Goal: Information Seeking & Learning: Understand process/instructions

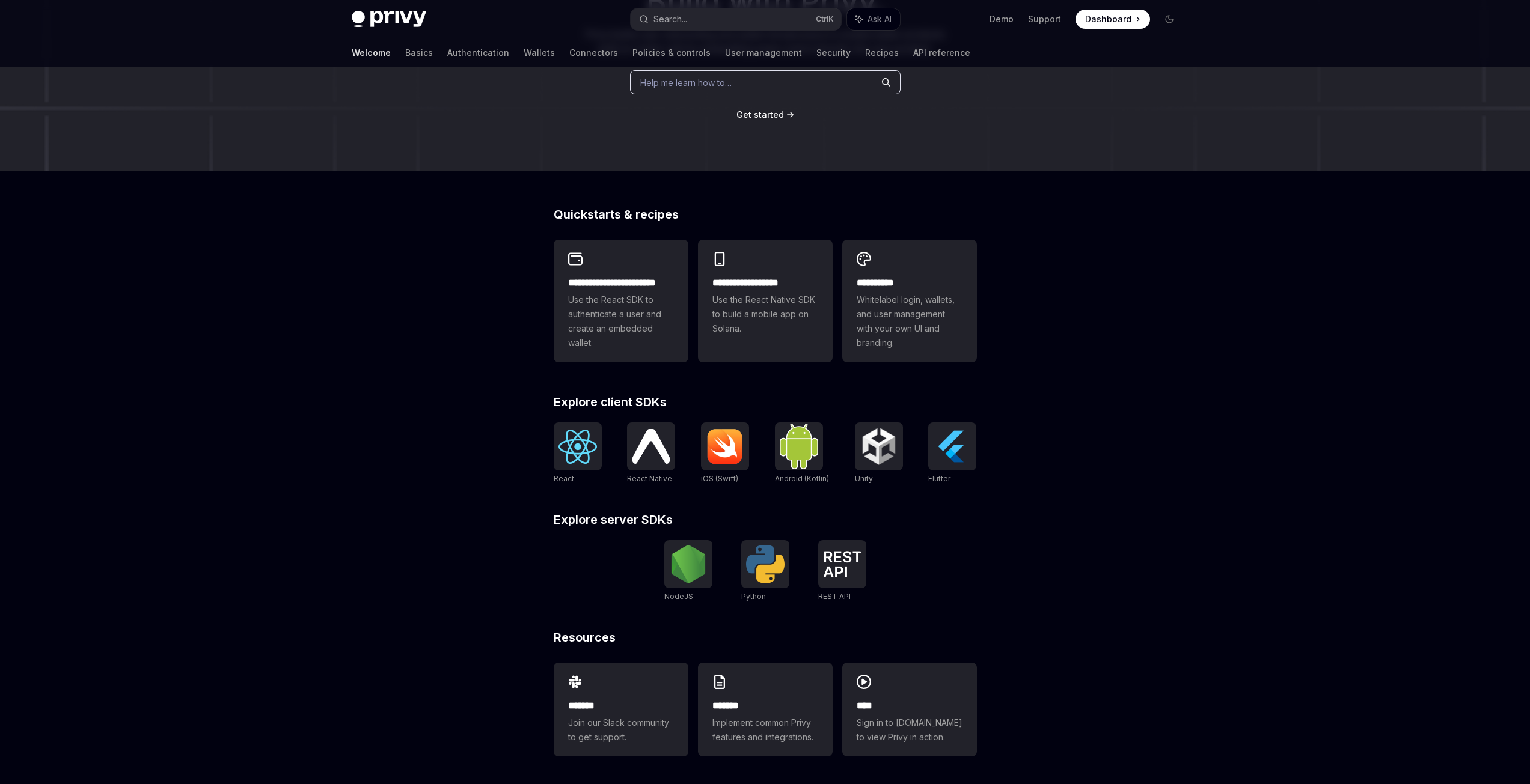
scroll to position [165, 0]
click at [575, 446] on img at bounding box center [577, 445] width 38 height 34
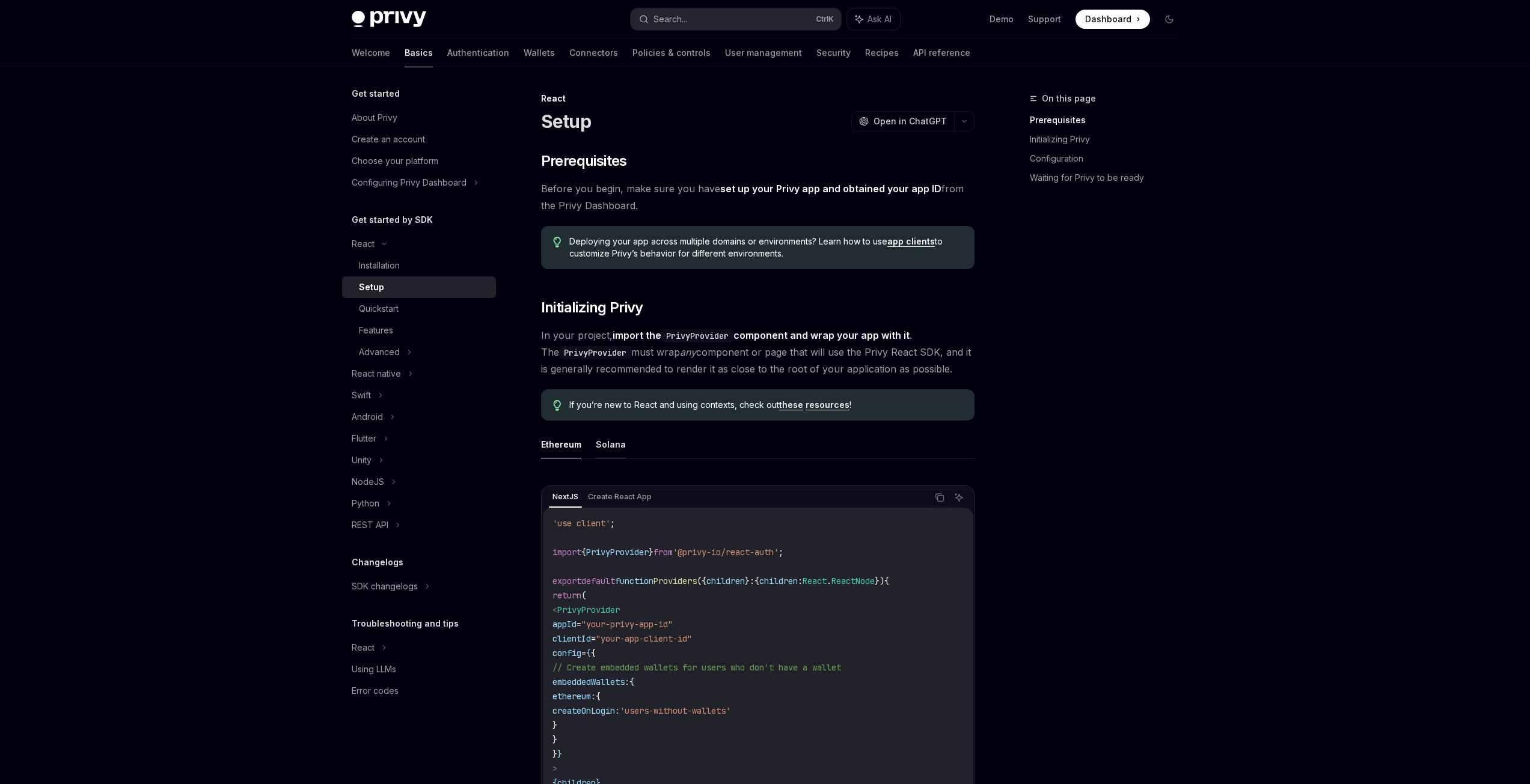
click at [602, 444] on button "Solana" at bounding box center [611, 444] width 30 height 28
click at [575, 438] on button "Ethereum" at bounding box center [561, 444] width 40 height 28
click at [605, 440] on button "Solana" at bounding box center [611, 444] width 30 height 28
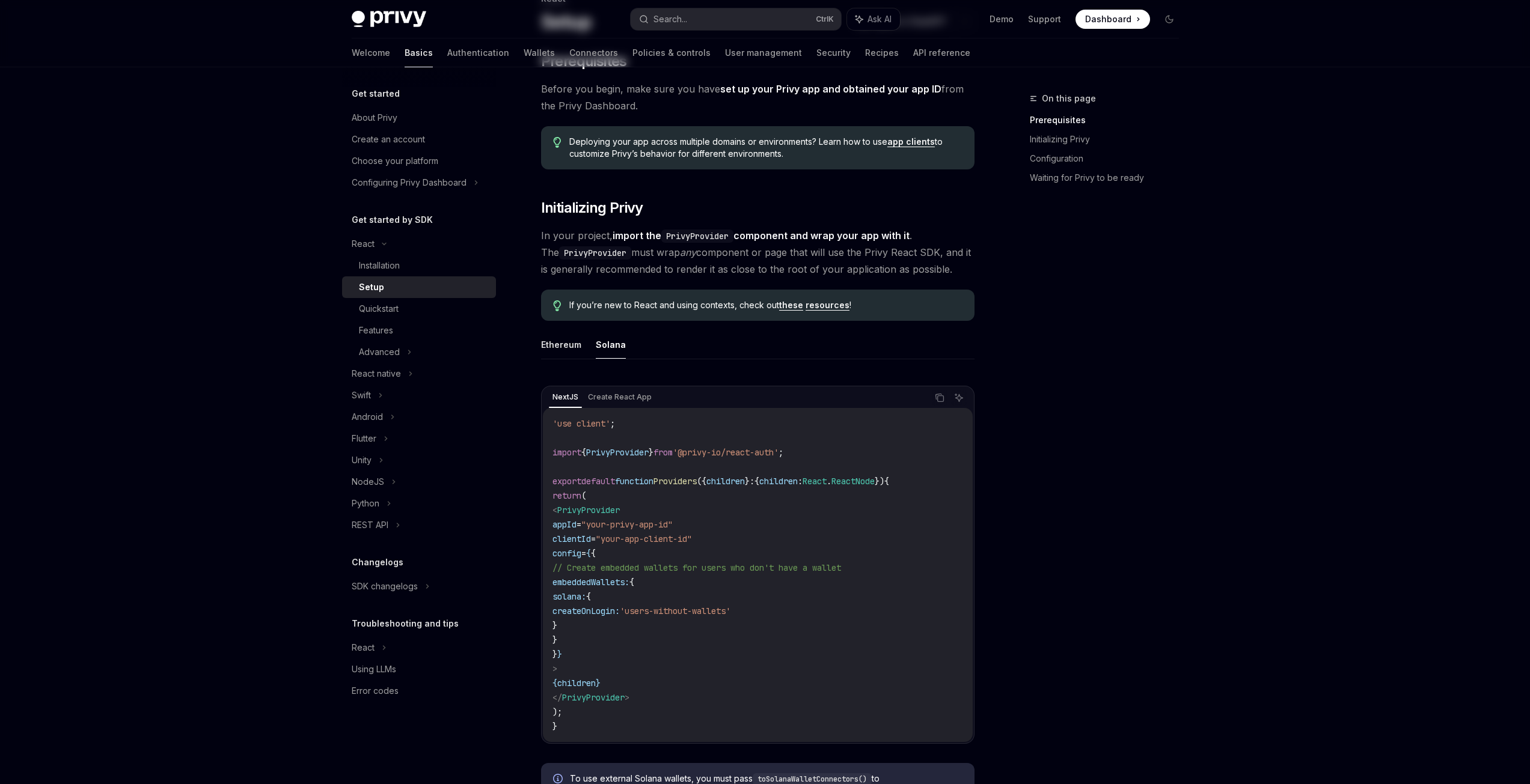
scroll to position [180, 0]
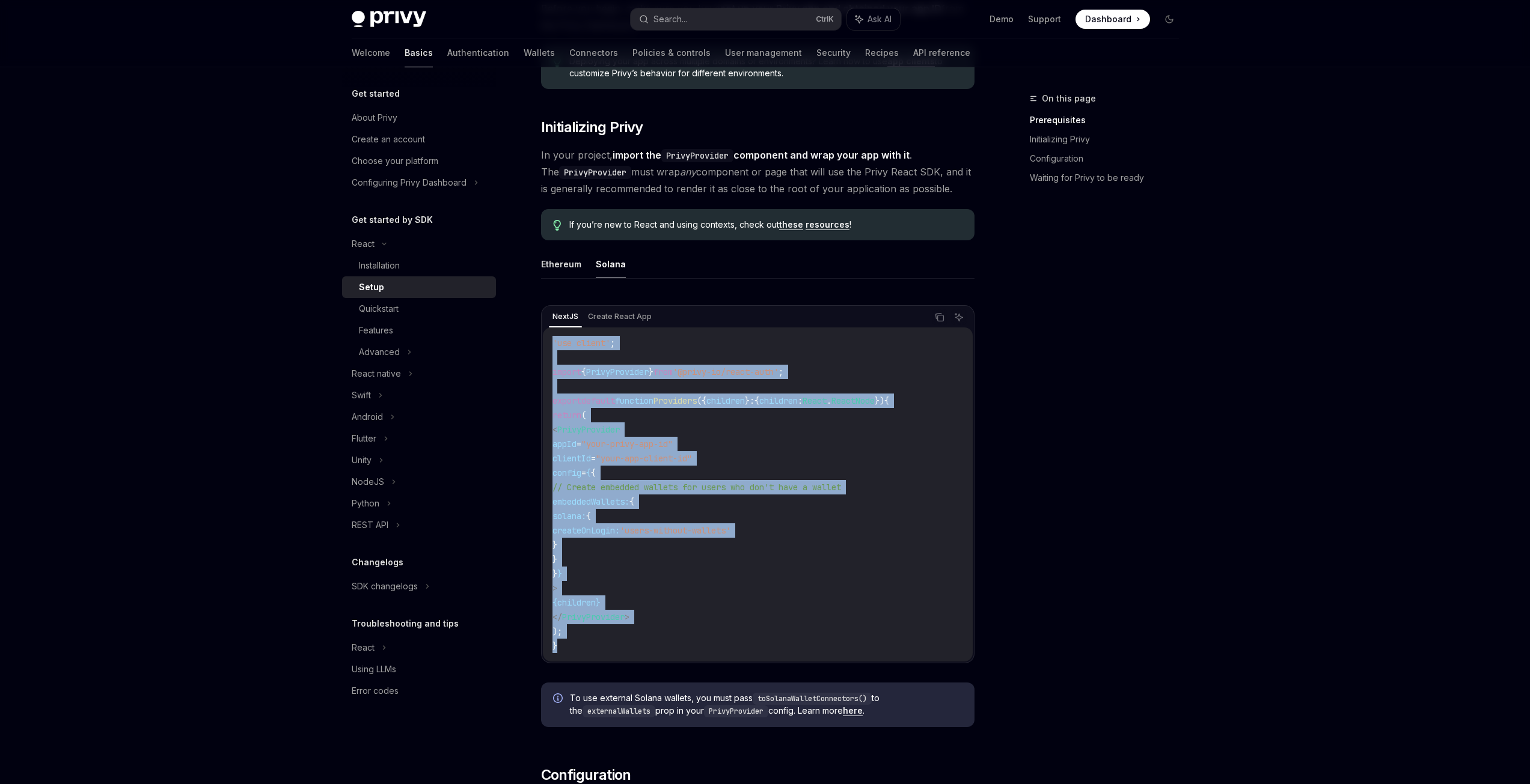
drag, startPoint x: 552, startPoint y: 524, endPoint x: 771, endPoint y: 658, distance: 256.7
click at [771, 658] on div "'use client' ; import { PrivyProvider } from '@privy-io/react-auth' ; export de…" at bounding box center [757, 494] width 430 height 334
copy code "'use client' ; import { PrivyProvider } from '@privy-io/react-auth' ; export de…"
click at [759, 648] on code "'use client' ; import { PrivyProvider } from '@privy-io/react-auth' ; export de…" at bounding box center [757, 494] width 410 height 317
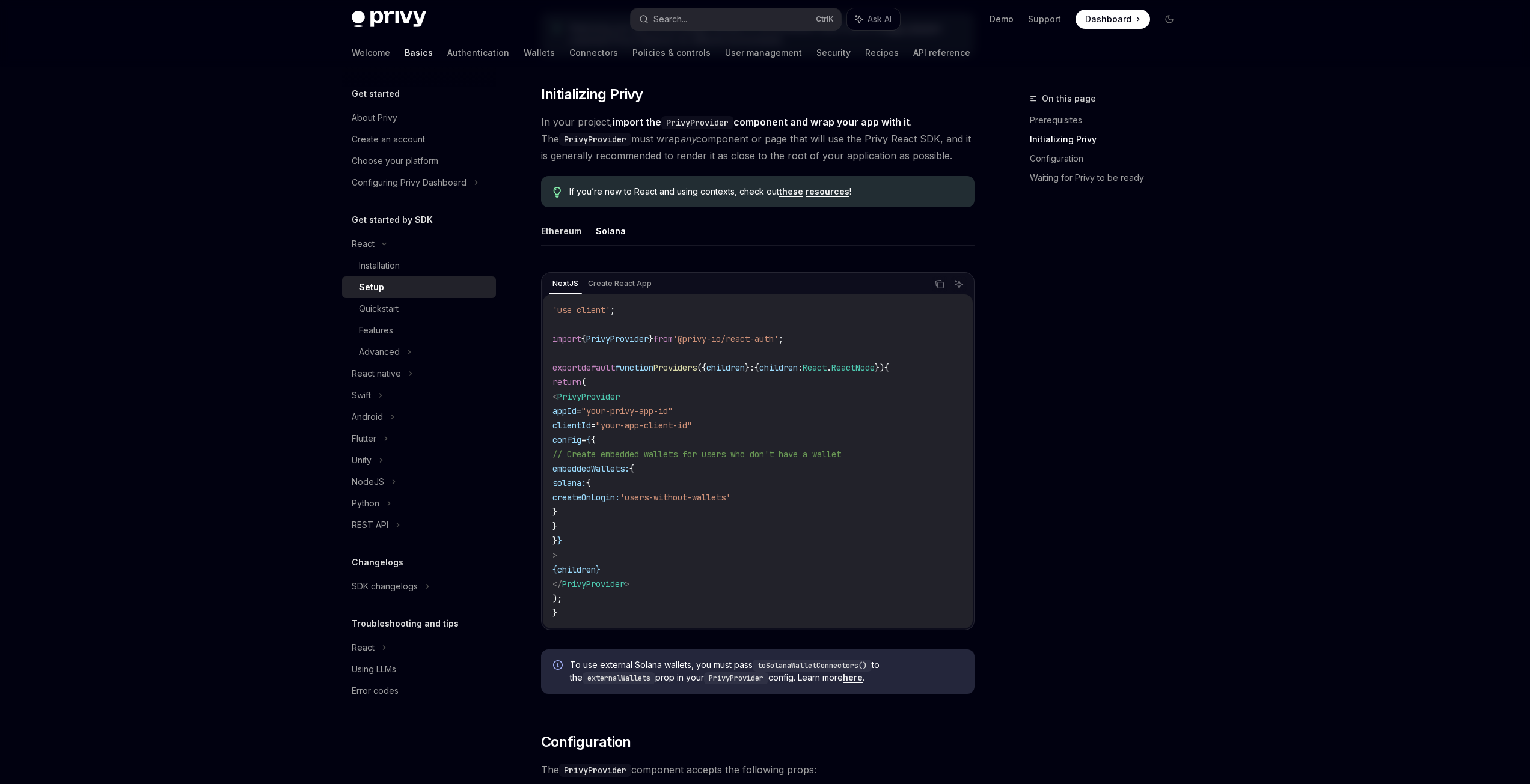
scroll to position [192, 0]
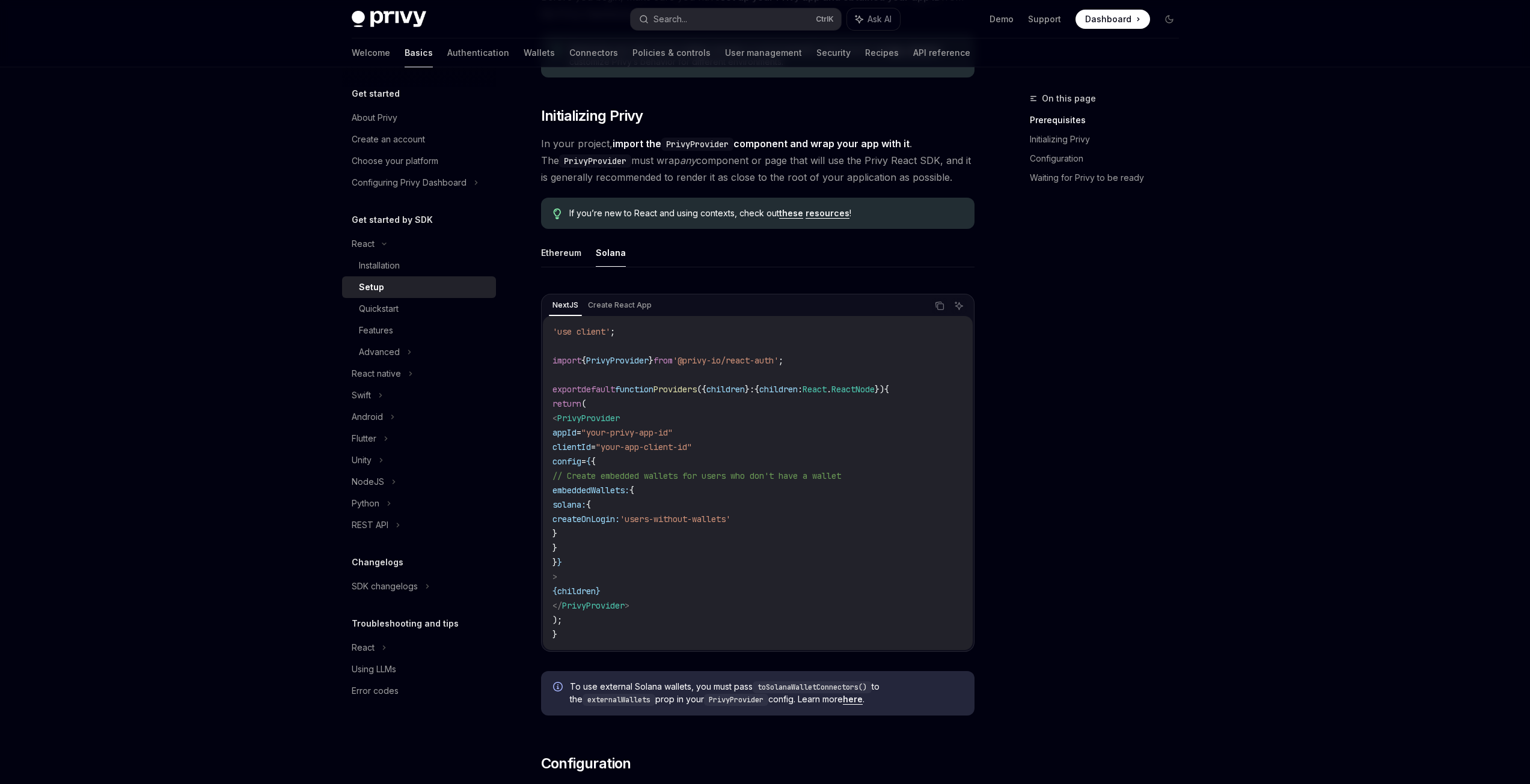
drag, startPoint x: 615, startPoint y: 676, endPoint x: 554, endPoint y: 324, distance: 357.2
copy div "'lor ipsumd' ; sitame { ConseCteturad } elit '@seddo-ei/tempo-inci' ; utlabo et…"
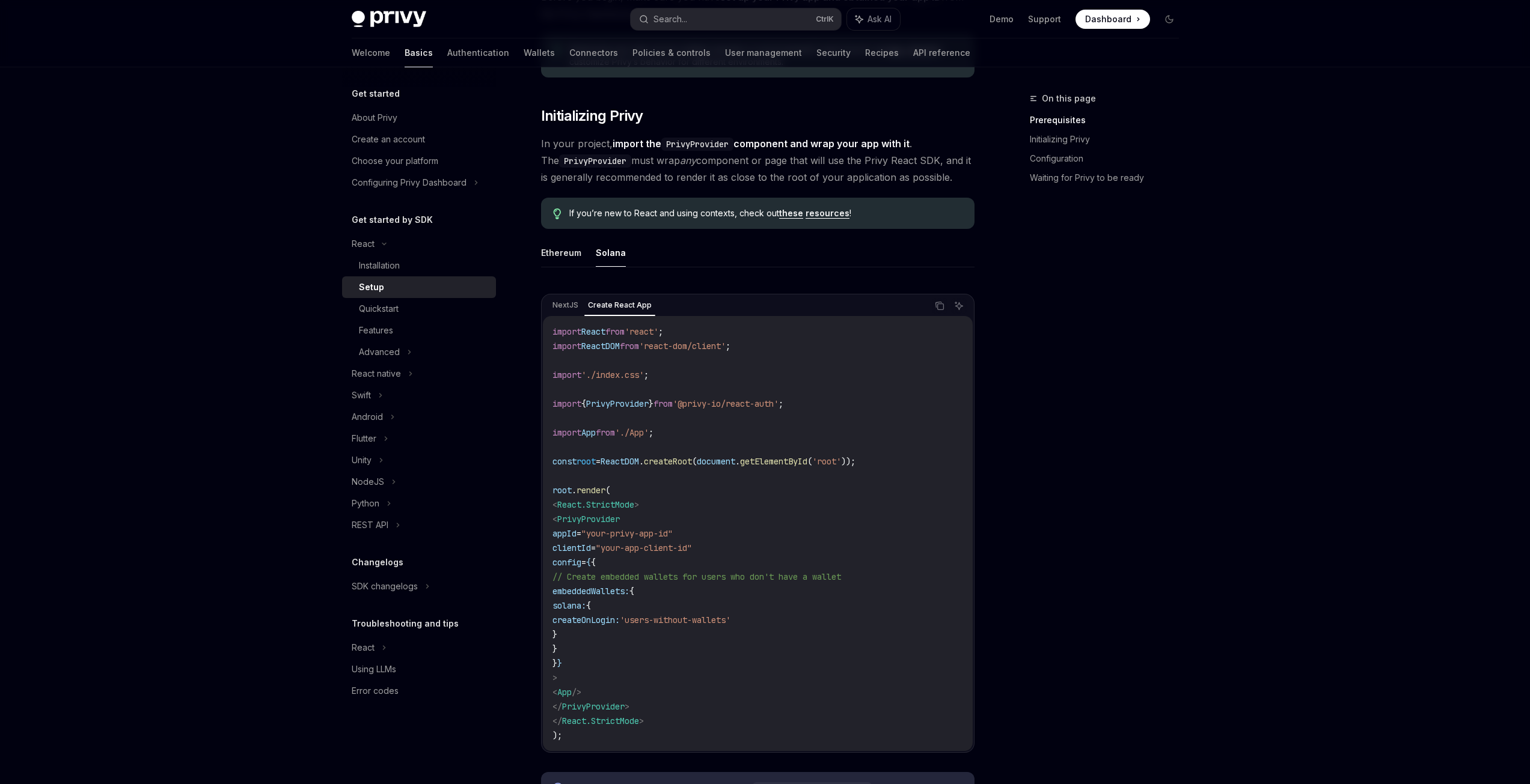
click at [645, 321] on div "import React from 'react' ; import ReactDOM from 'react-dom/client' ; import '.…" at bounding box center [757, 534] width 430 height 435
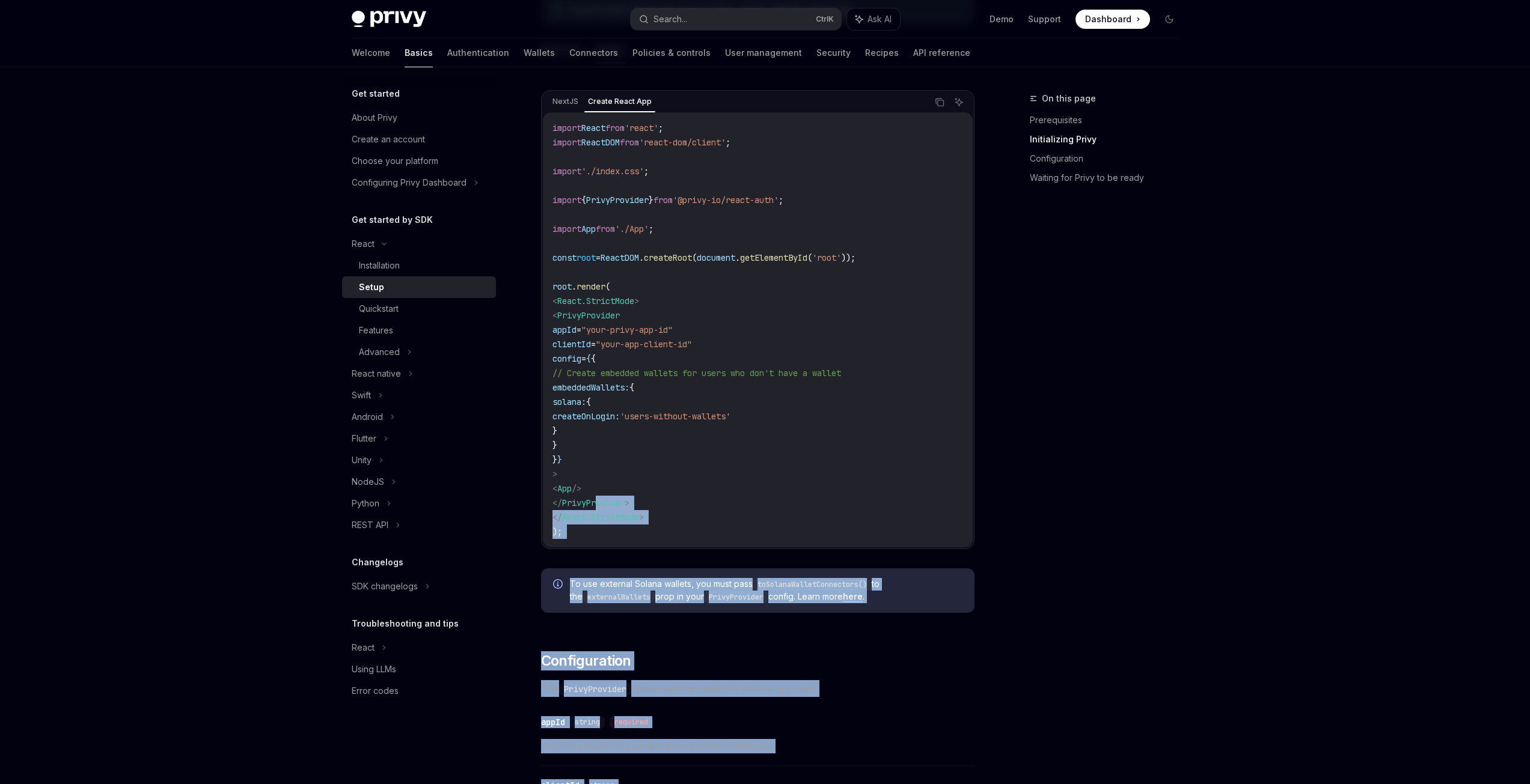
scroll to position [232, 0]
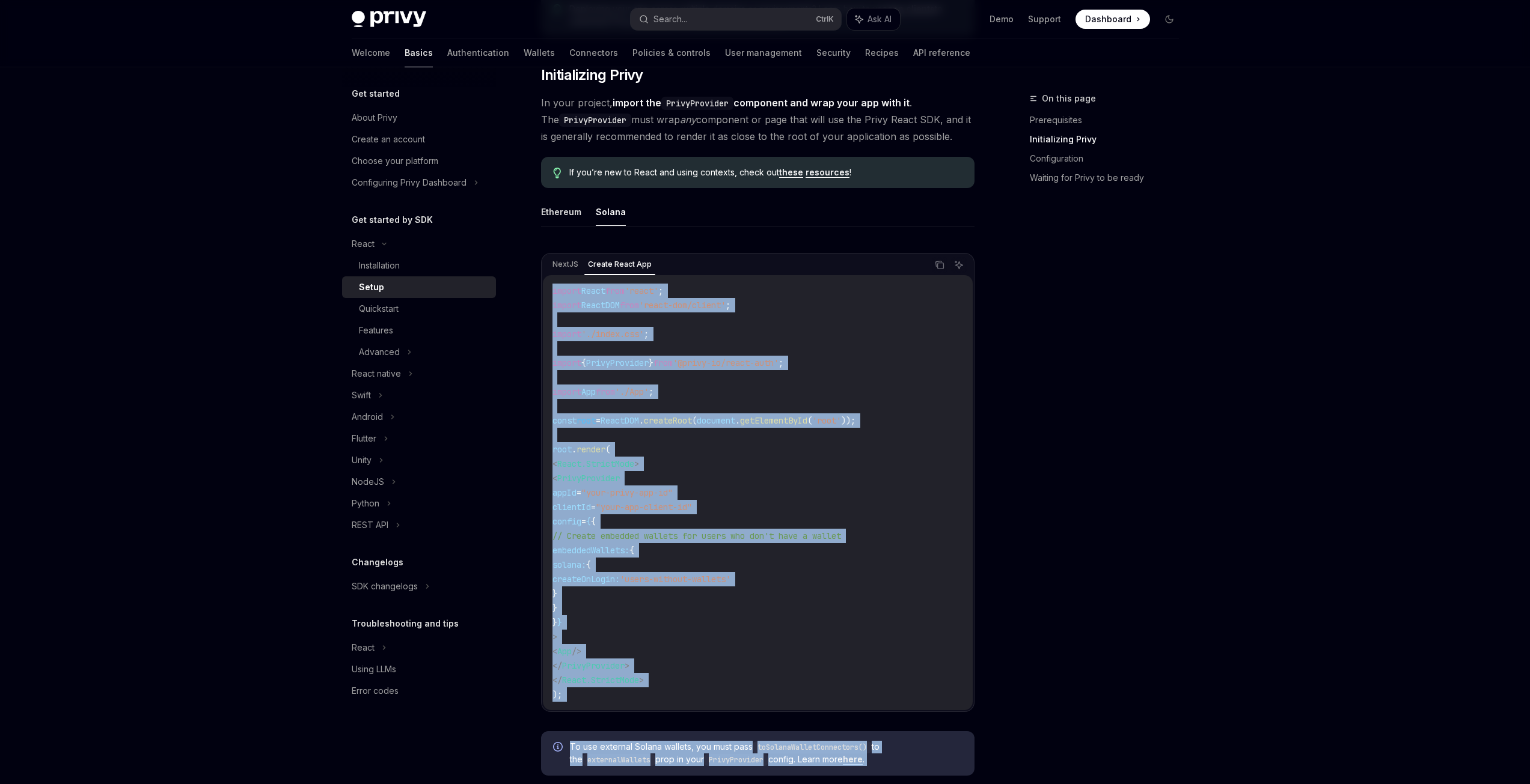
copy div "loremi Dolor sita 'conse' ; adipis ElitsEDD eius 'tempo-inc/utlabo' ; etdolo '.…"
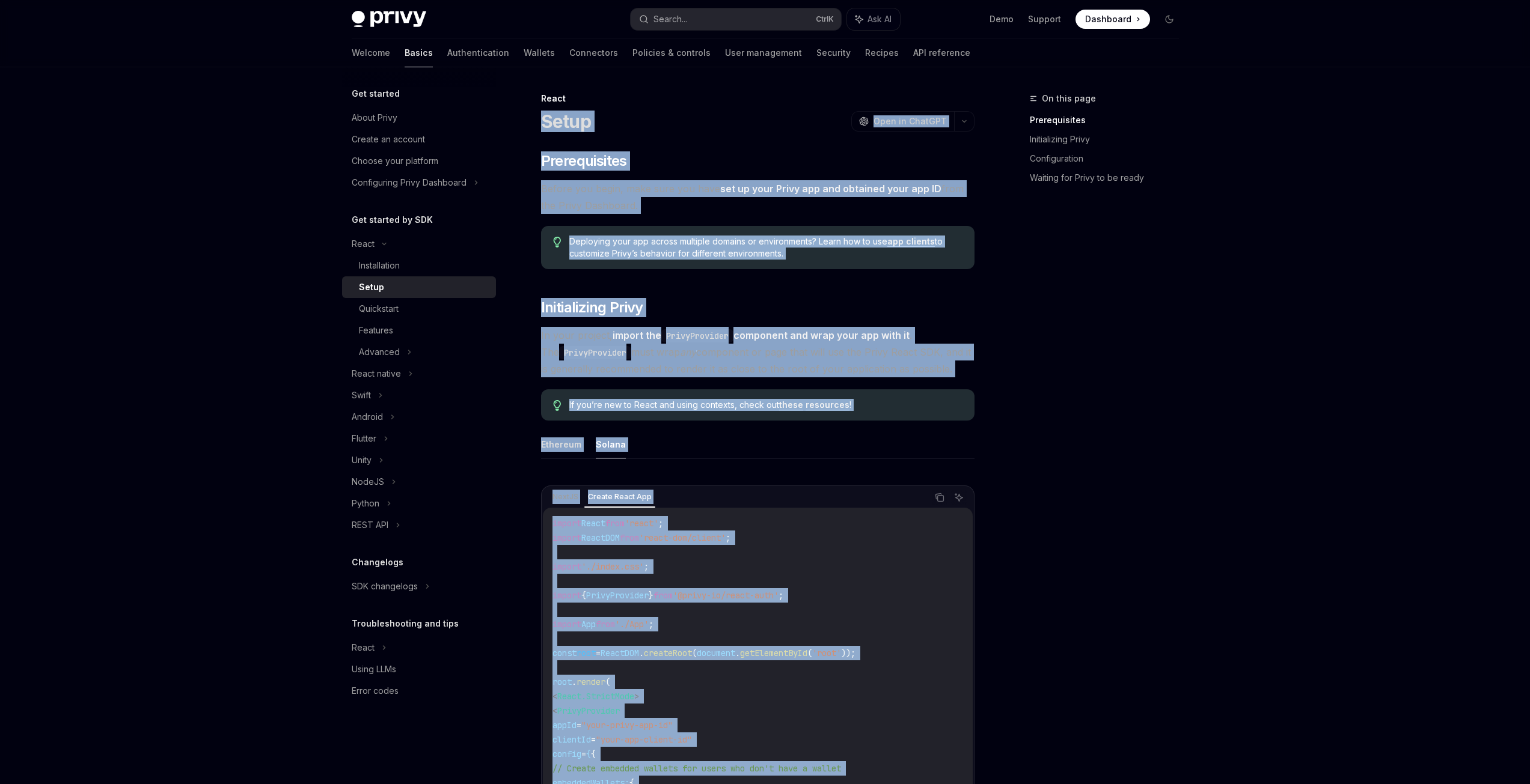
copy div "Lorem IpsuMD Sita co AdipISC ElitSE Doei te InciDID ​ Utlaboreetdol Magnaa eni …"
drag, startPoint x: 593, startPoint y: 726, endPoint x: 545, endPoint y: 118, distance: 609.9
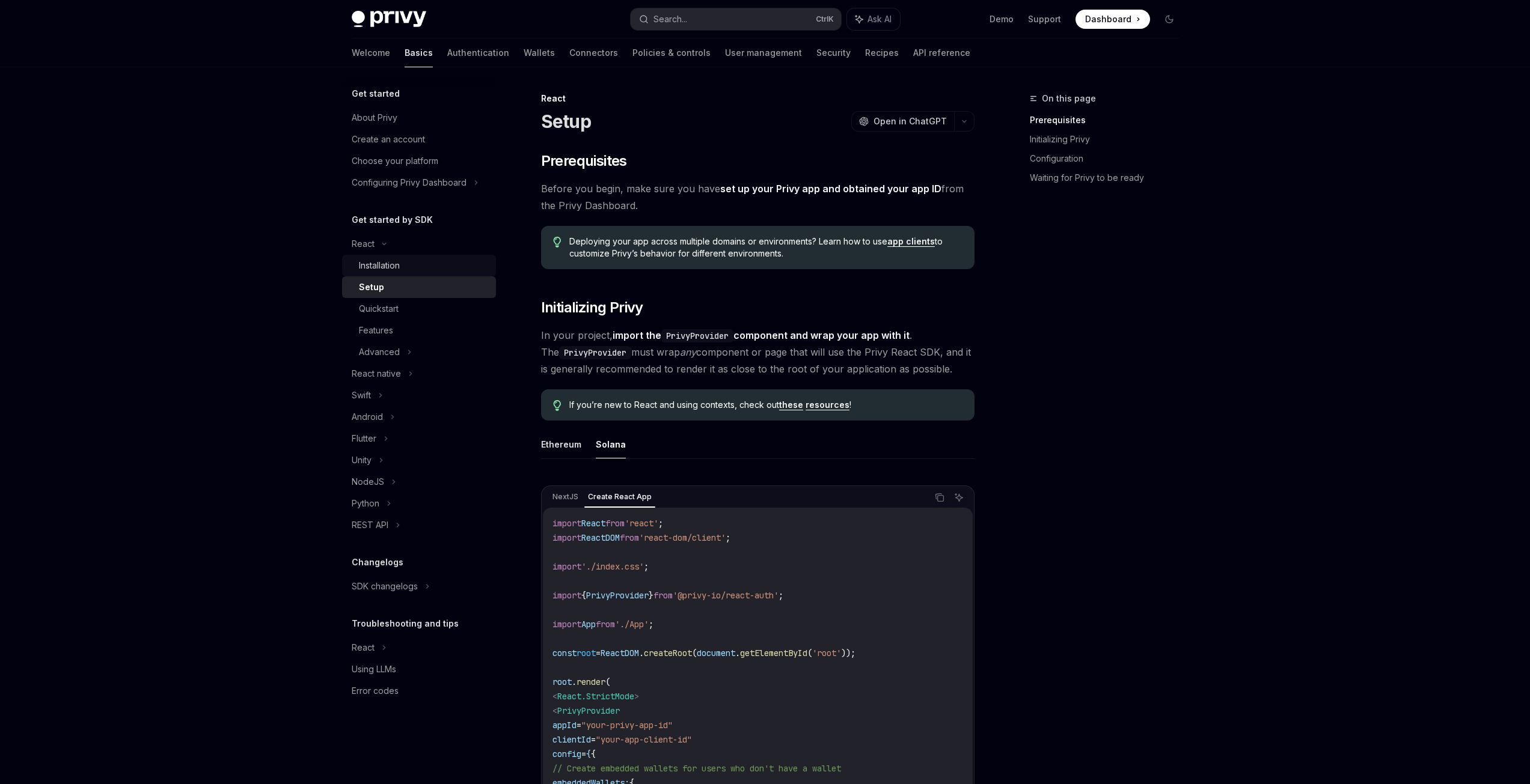
click at [395, 264] on div "Installation" at bounding box center [379, 266] width 41 height 14
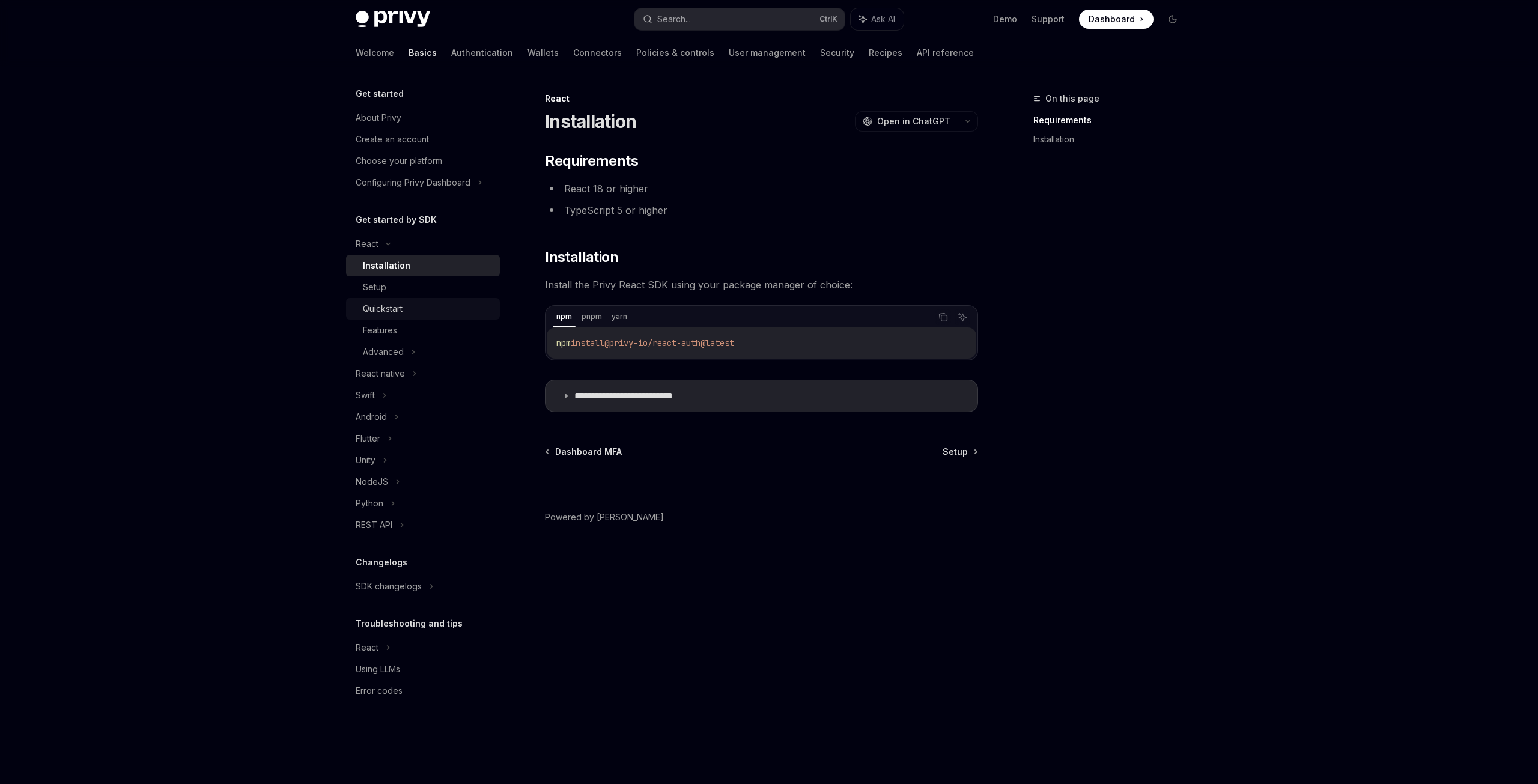
click at [397, 308] on div "Quickstart" at bounding box center [383, 309] width 39 height 14
type textarea "*"
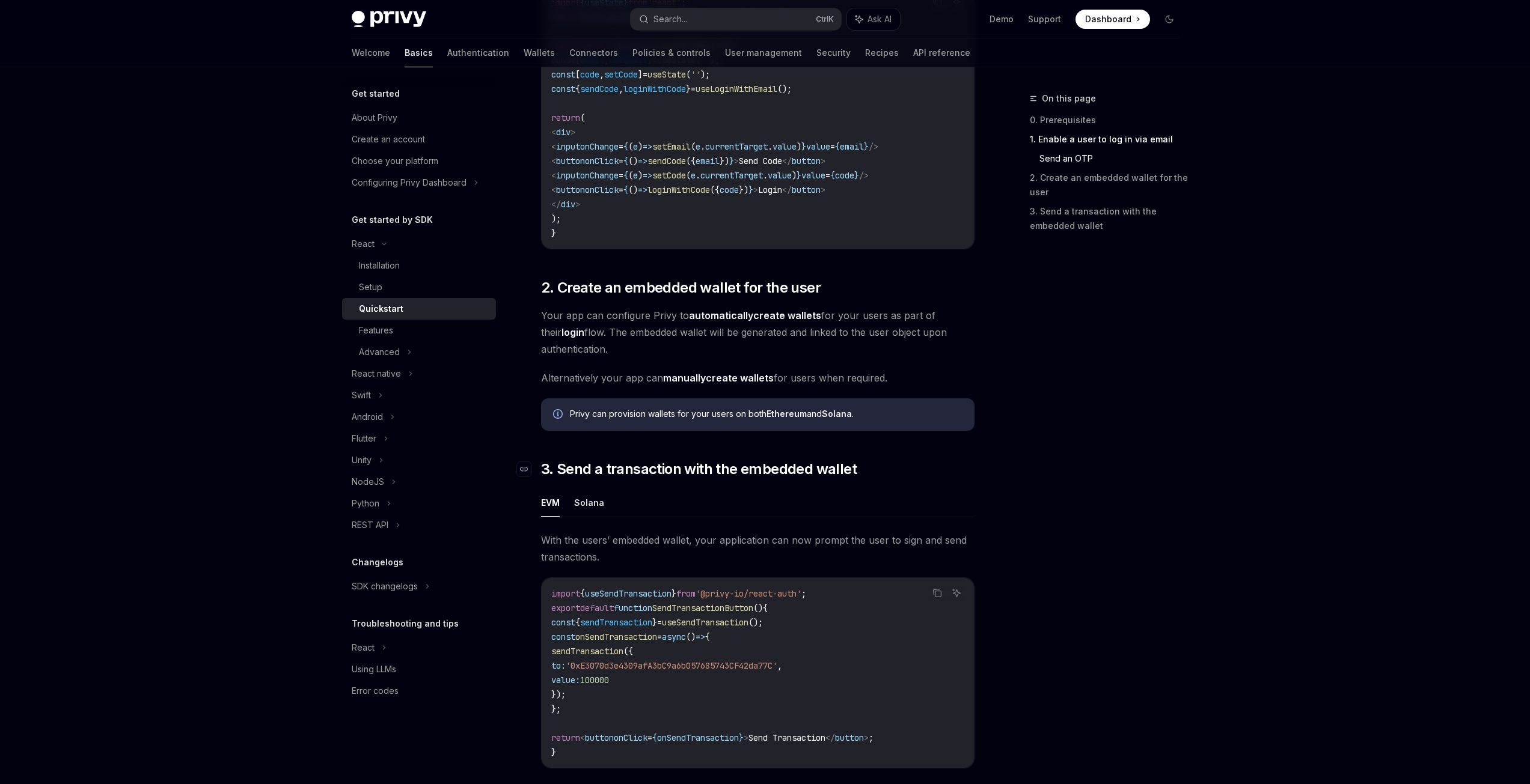
scroll to position [901, 0]
